Goal: Task Accomplishment & Management: Complete application form

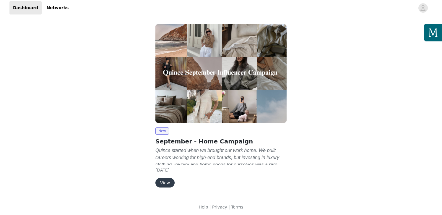
scroll to position [2, 0]
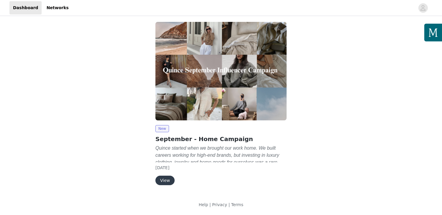
click at [167, 181] on button "View" at bounding box center [164, 180] width 19 height 9
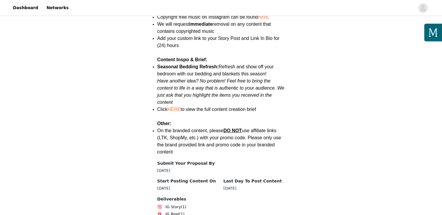
scroll to position [822, 0]
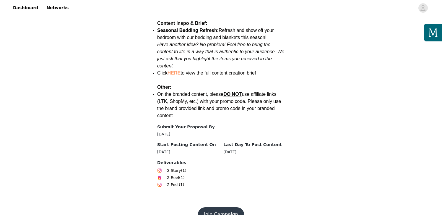
click at [223, 207] on button "Join Campaign" at bounding box center [221, 214] width 46 height 14
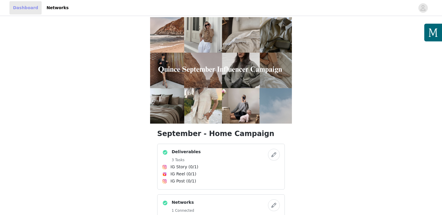
click at [27, 7] on link "Dashboard" at bounding box center [25, 7] width 32 height 13
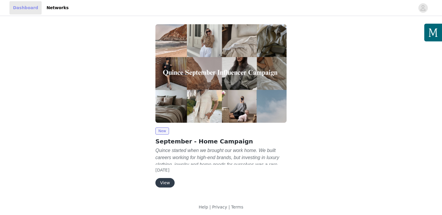
scroll to position [2, 0]
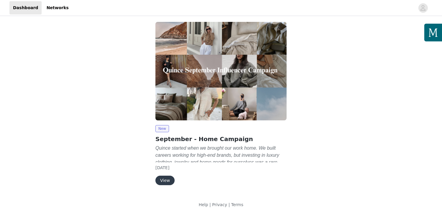
click at [170, 181] on button "View" at bounding box center [164, 180] width 19 height 9
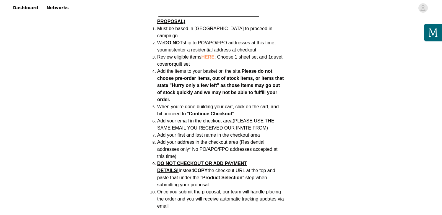
scroll to position [473, 0]
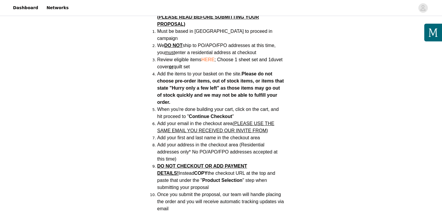
click at [213, 57] on span "HERE" at bounding box center [207, 59] width 13 height 5
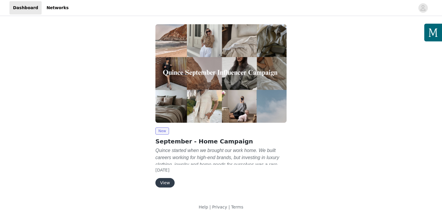
click at [168, 184] on button "View" at bounding box center [164, 182] width 19 height 9
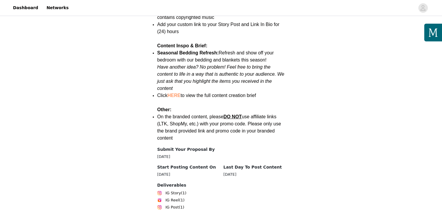
scroll to position [822, 0]
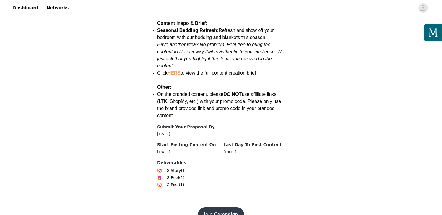
click at [228, 207] on button "Join Campaign" at bounding box center [221, 214] width 46 height 14
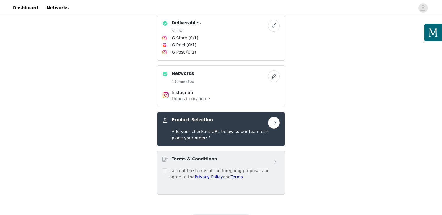
scroll to position [132, 0]
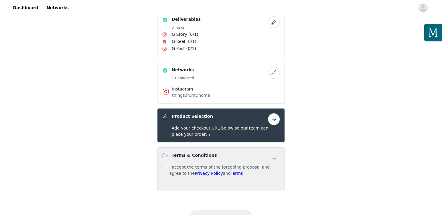
click at [274, 124] on button "button" at bounding box center [274, 119] width 12 height 12
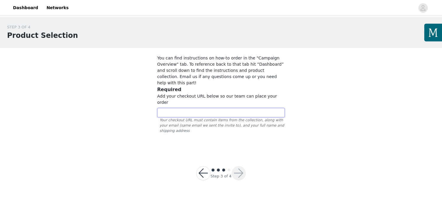
click at [245, 108] on input "text" at bounding box center [221, 112] width 128 height 9
paste input "[URL][DOMAIN_NAME]"
type input "[URL][DOMAIN_NAME]"
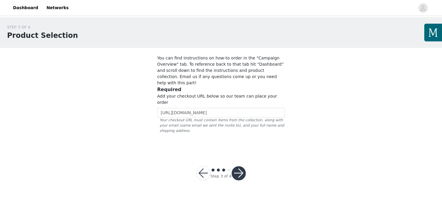
click at [240, 166] on button "button" at bounding box center [239, 173] width 14 height 14
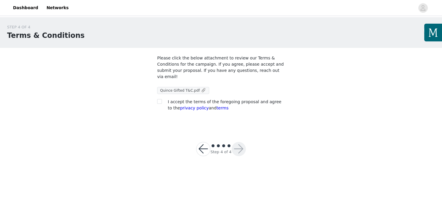
click at [178, 92] on span "Quince Gifted T&C.pdf" at bounding box center [180, 90] width 40 height 4
click at [161, 102] on input "checkbox" at bounding box center [159, 101] width 4 height 4
checkbox input "true"
click at [240, 148] on button "button" at bounding box center [239, 149] width 14 height 14
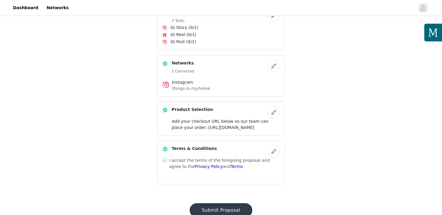
scroll to position [141, 0]
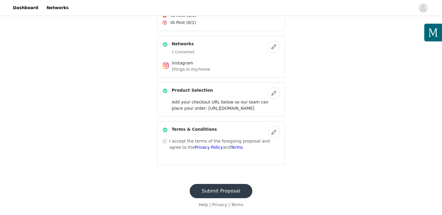
click at [240, 192] on button "Submit Proposal" at bounding box center [221, 191] width 63 height 14
